Goal: Find specific page/section: Find specific page/section

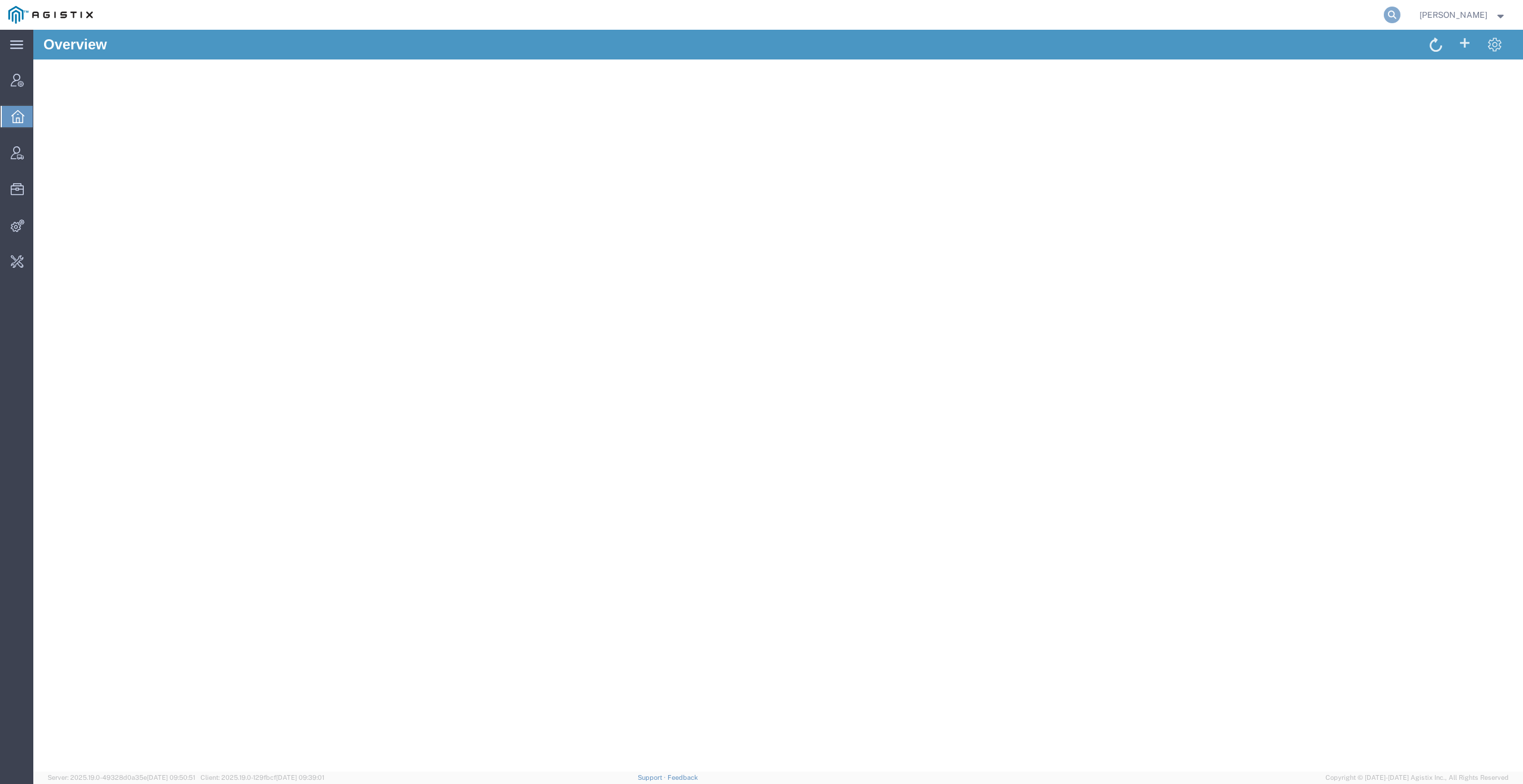
click at [1396, 21] on icon at bounding box center [1392, 15] width 17 height 17
click at [1284, 20] on input "search" at bounding box center [1203, 15] width 362 height 28
type input "quicksight"
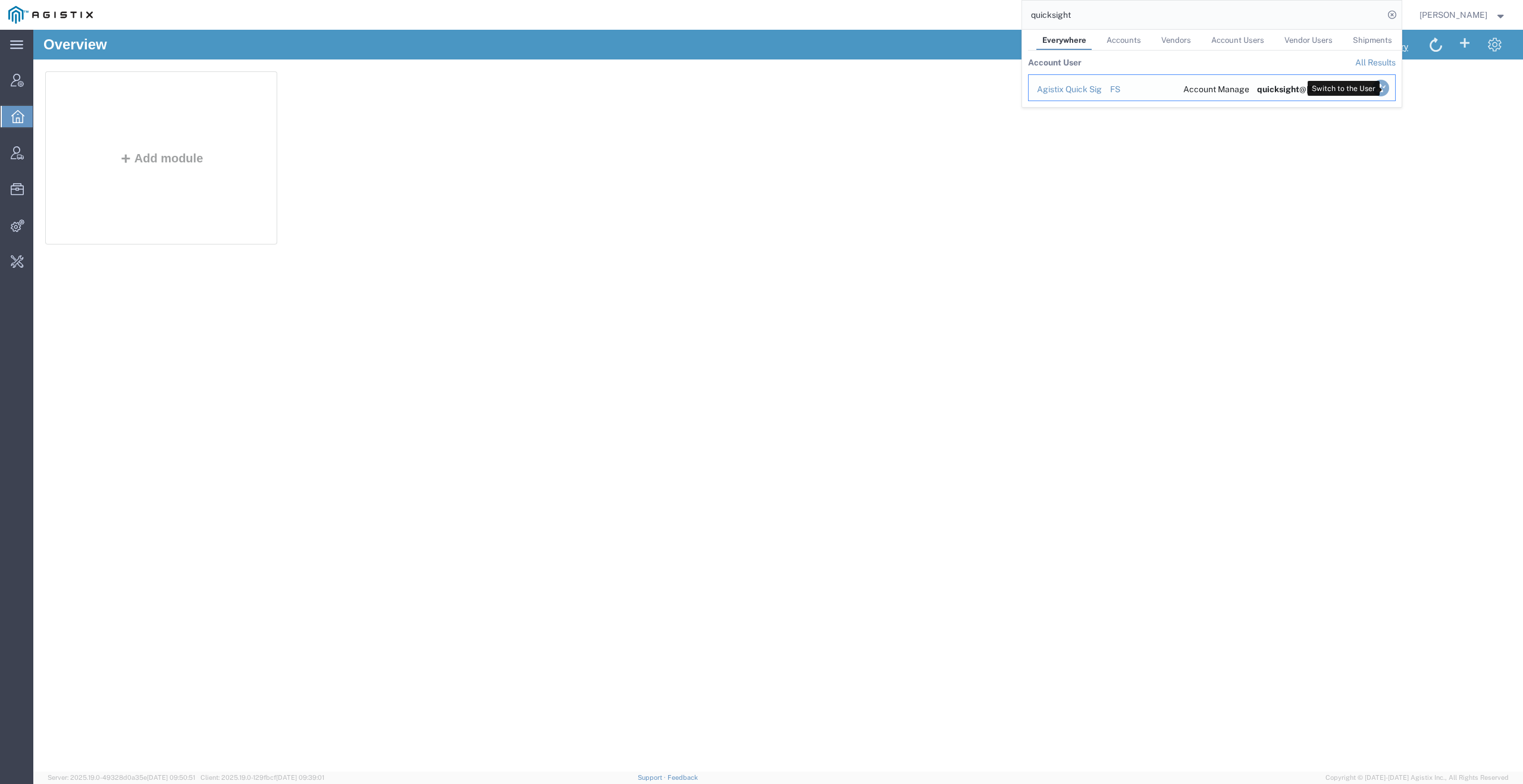
click at [1387, 90] on icon "Search Results" at bounding box center [1380, 88] width 17 height 17
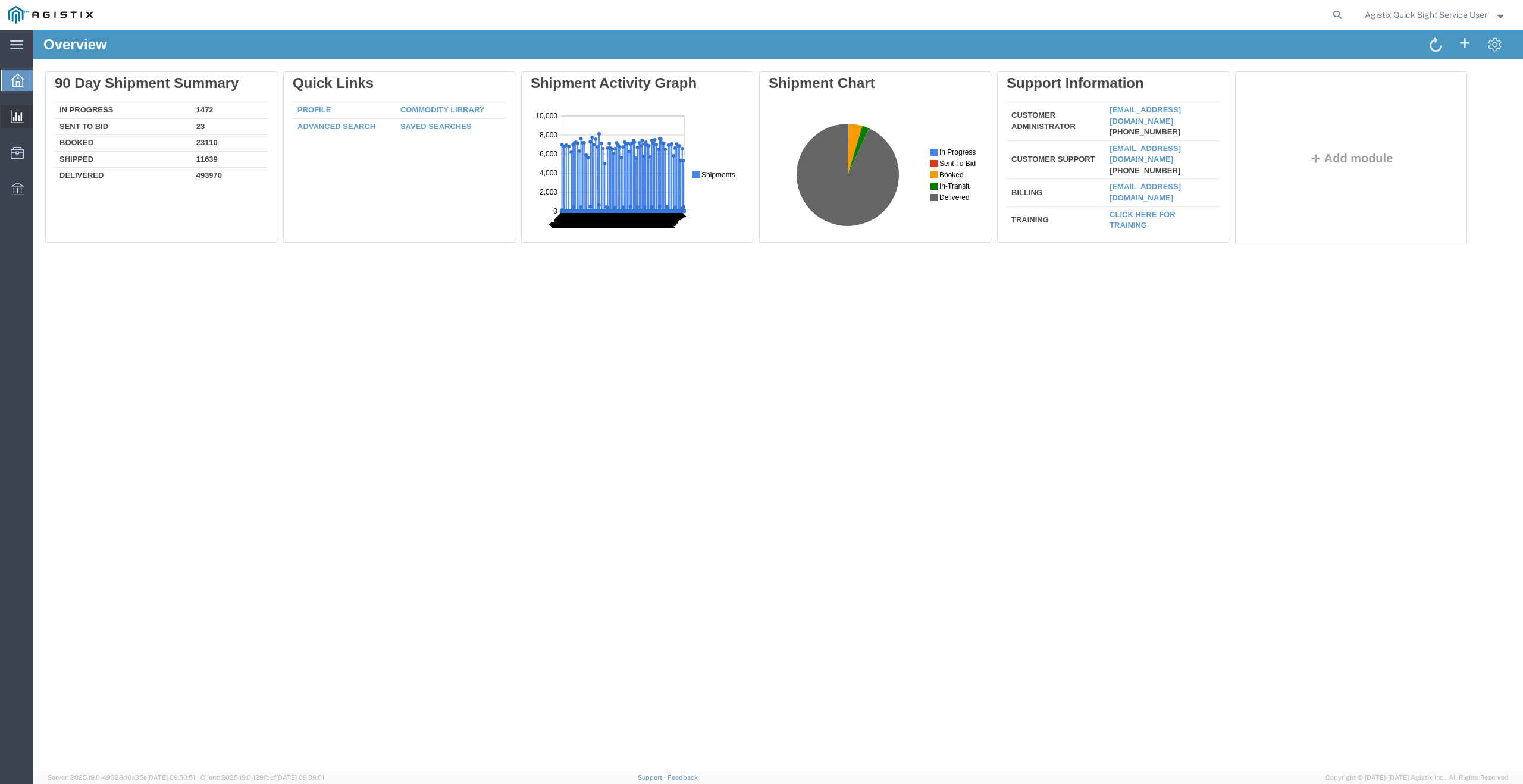
click at [0, 0] on span "New Analysis" at bounding box center [0, 0] width 0 height 0
